Goal: Transaction & Acquisition: Obtain resource

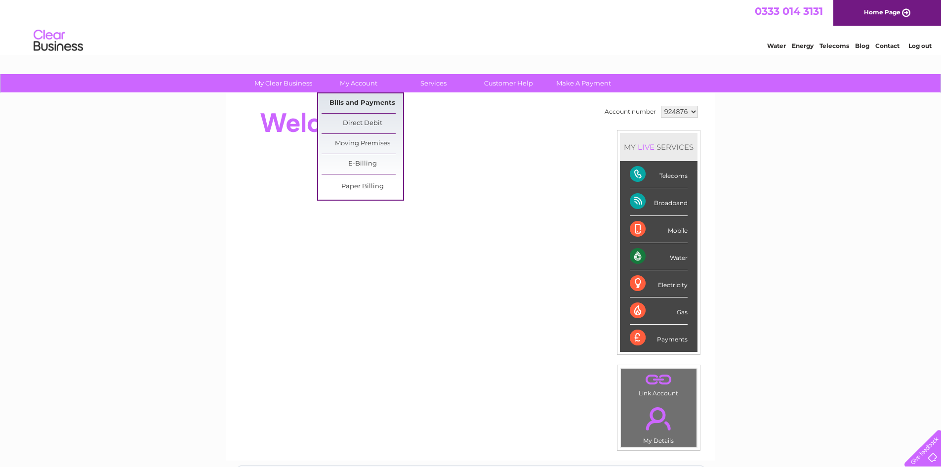
click at [360, 101] on link "Bills and Payments" at bounding box center [361, 103] width 81 height 20
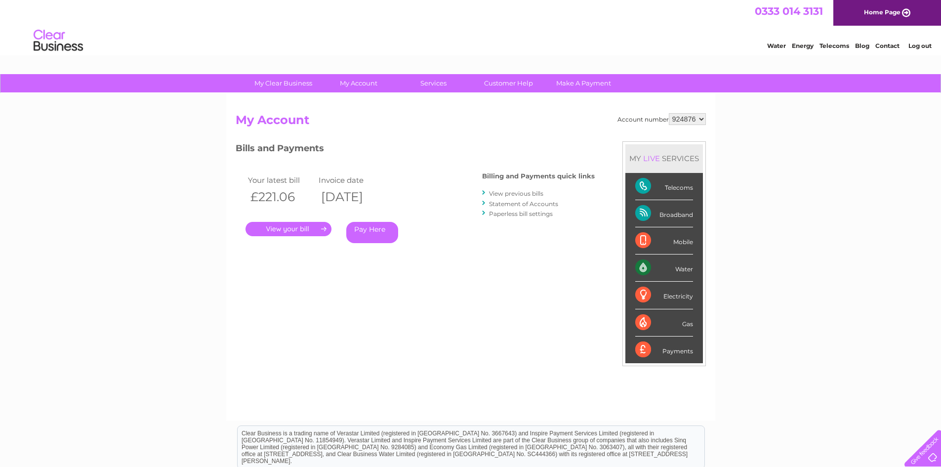
click at [311, 226] on link "." at bounding box center [288, 229] width 86 height 14
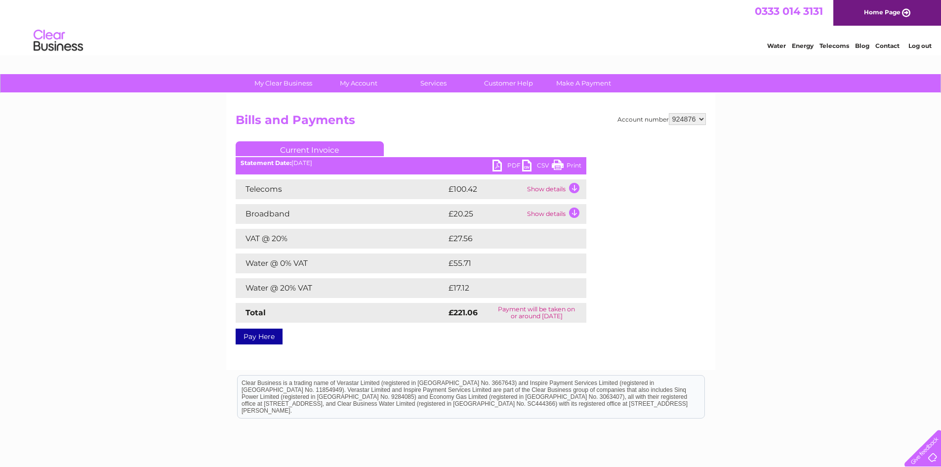
click at [508, 166] on link "PDF" at bounding box center [507, 166] width 30 height 14
